Goal: Transaction & Acquisition: Subscribe to service/newsletter

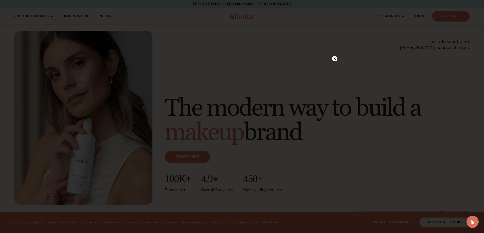
click at [335, 60] on circle at bounding box center [334, 58] width 5 height 5
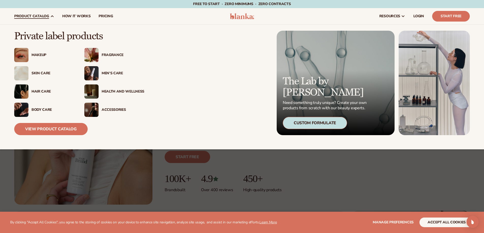
click at [97, 74] on img at bounding box center [91, 73] width 14 height 14
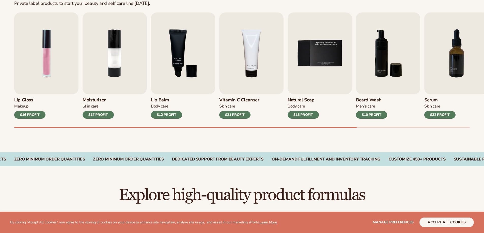
scroll to position [178, 0]
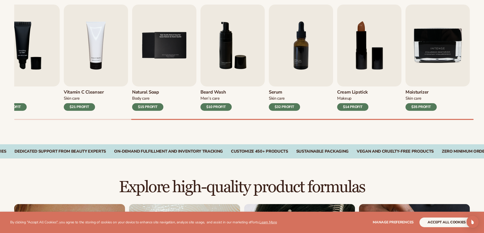
click at [472, 117] on div "Lip Gloss Makeup $16 PROFIT Moisturizer [MEDICAL_DATA] $17 PROFIT [MEDICAL_DATA…" at bounding box center [249, 63] width 470 height 116
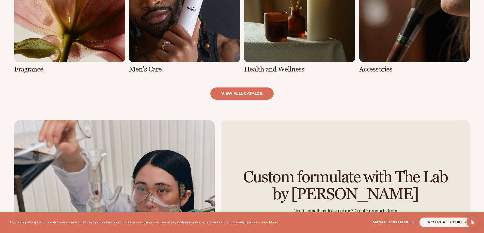
scroll to position [533, 0]
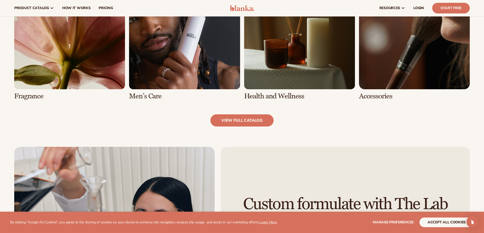
click at [190, 81] on link "6 / 8" at bounding box center [184, 40] width 111 height 122
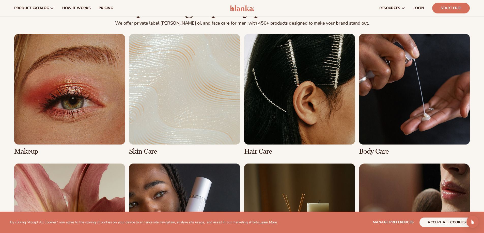
scroll to position [178, 0]
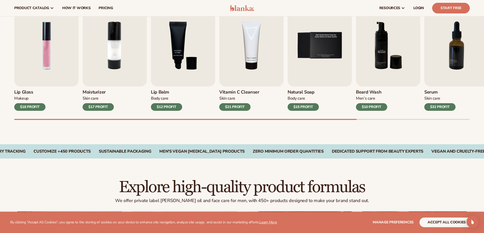
click at [379, 68] on img "6 / 9" at bounding box center [388, 46] width 64 height 82
click at [375, 59] on img "6 / 9" at bounding box center [388, 46] width 64 height 82
click at [370, 108] on div "$10 PROFIT" at bounding box center [371, 107] width 31 height 8
click at [367, 92] on h3 "Beard Wash" at bounding box center [371, 93] width 31 height 6
drag, startPoint x: 329, startPoint y: 119, endPoint x: 373, endPoint y: 121, distance: 43.8
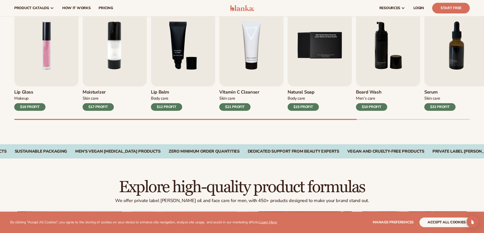
click at [376, 123] on div "Best sellers Private label beard oil and face care products for men to start yo…" at bounding box center [242, 52] width 484 height 186
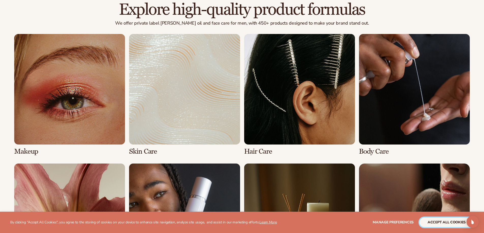
click at [443, 225] on button "accept all cookies" at bounding box center [446, 223] width 54 height 10
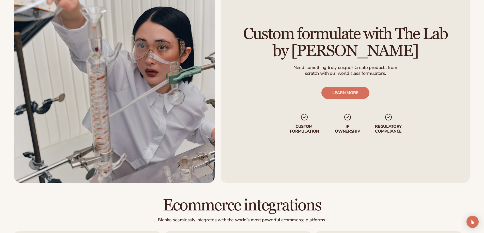
scroll to position [533, 0]
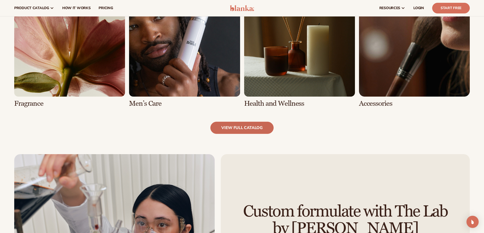
click at [252, 126] on link "view full catalog" at bounding box center [241, 128] width 63 height 12
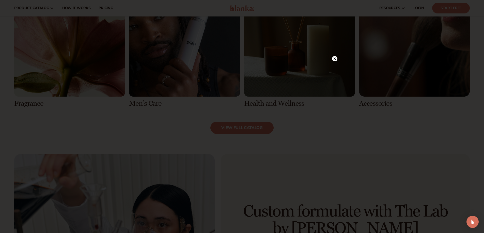
click at [337, 58] on circle at bounding box center [334, 58] width 5 height 5
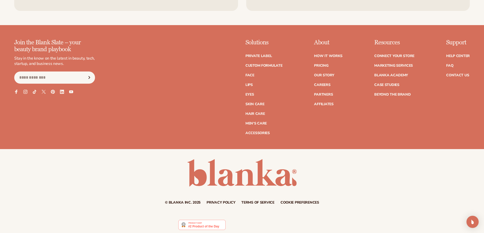
scroll to position [1094, 0]
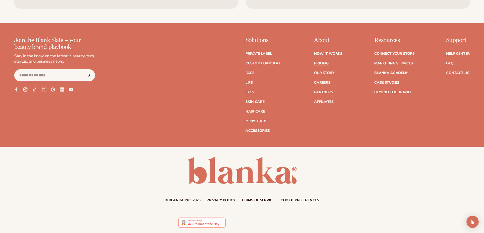
click at [327, 62] on link "Pricing" at bounding box center [321, 64] width 14 height 4
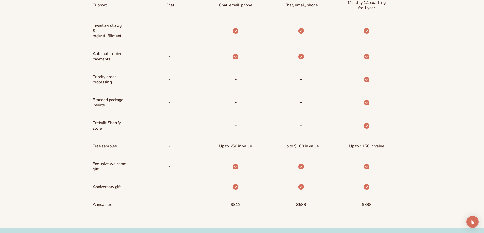
scroll to position [346, 0]
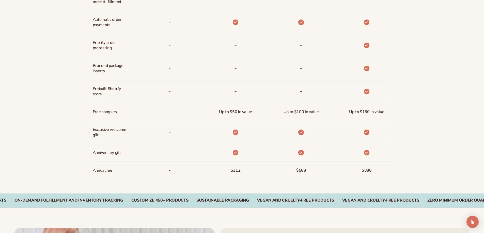
drag, startPoint x: 177, startPoint y: 61, endPoint x: 179, endPoint y: 73, distance: 12.0
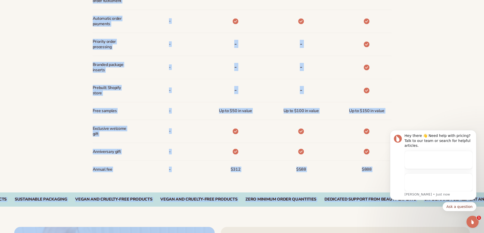
scroll to position [0, 0]
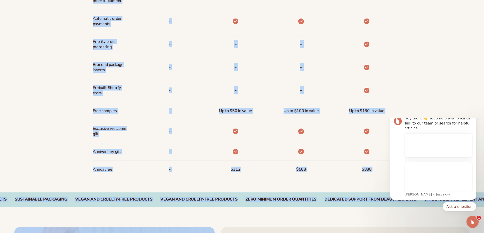
drag, startPoint x: 545, startPoint y: 140, endPoint x: 384, endPoint y: 166, distance: 162.6
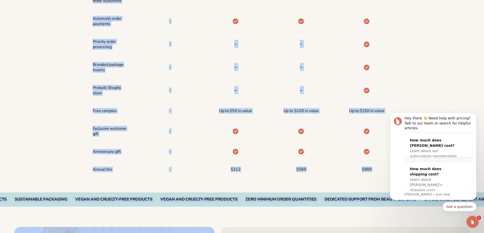
copy main "Loremipsu dol sitam conse Adipis Elitsed doeius Tempor Incidi Utlabor etdolo Ma…"
click at [418, 79] on div "Billed Monthly billed Yearly Billed Monthly billed Yearly Discounts Support Inv…" at bounding box center [242, 22] width 484 height 342
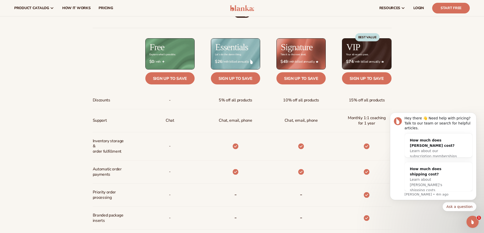
scroll to position [202, 0]
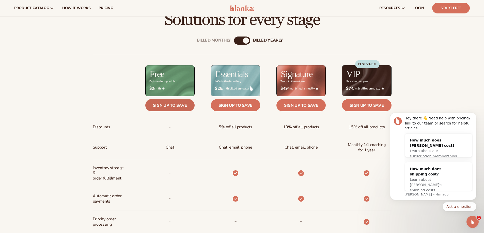
click at [172, 109] on link "Sign up to save" at bounding box center [169, 105] width 49 height 12
